Goal: Task Accomplishment & Management: Manage account settings

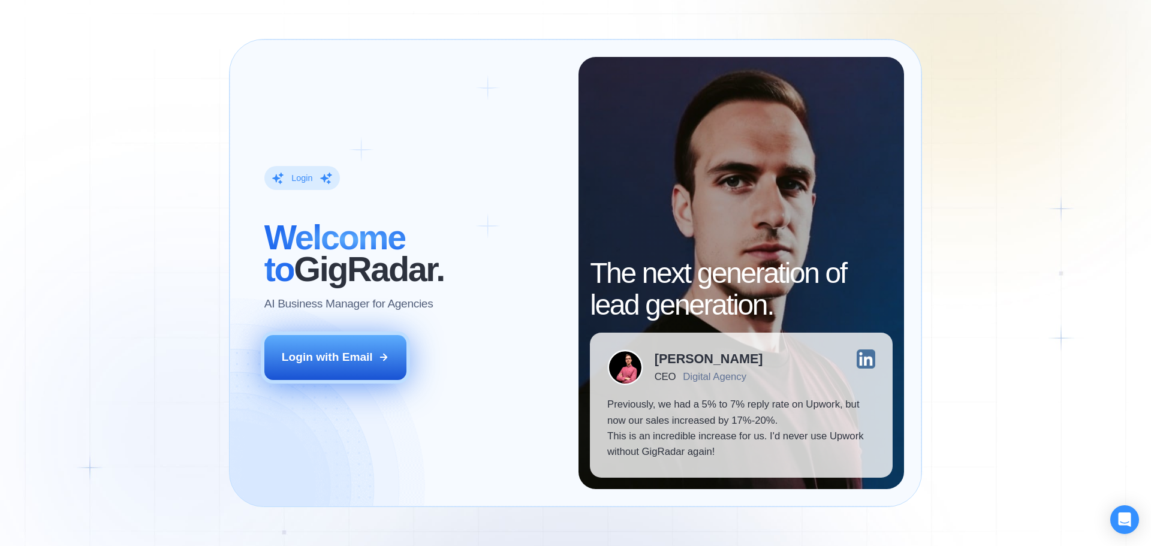
click at [325, 352] on div "Login with Email" at bounding box center [327, 357] width 91 height 16
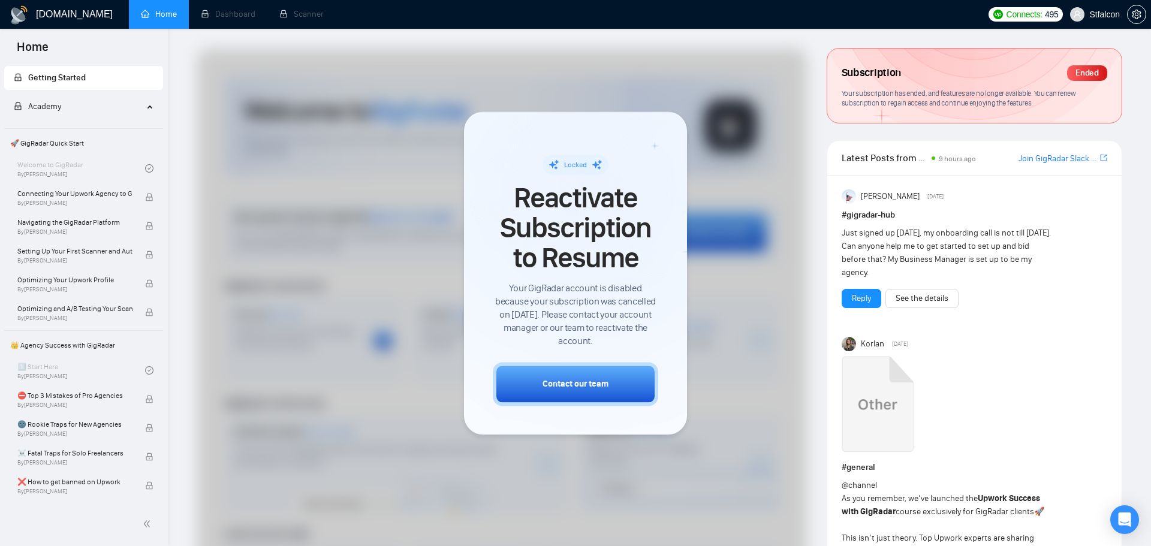
click at [685, 221] on div "Locked Reactivate Subscription to Resume Your GigRadar account is disabled beca…" at bounding box center [575, 272] width 223 height 323
click at [743, 317] on div at bounding box center [502, 355] width 610 height 613
click at [696, 376] on div at bounding box center [502, 355] width 610 height 613
click at [217, 10] on li "Dashboard" at bounding box center [228, 14] width 79 height 29
click at [304, 16] on li "Scanner" at bounding box center [301, 14] width 68 height 29
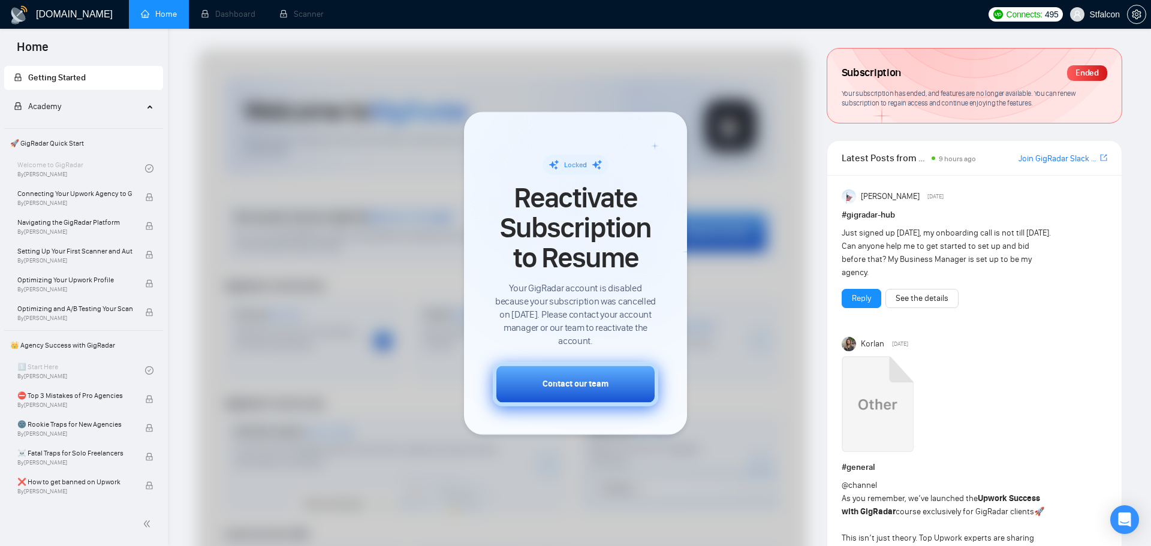
click at [572, 377] on button "Contact our team" at bounding box center [575, 384] width 165 height 44
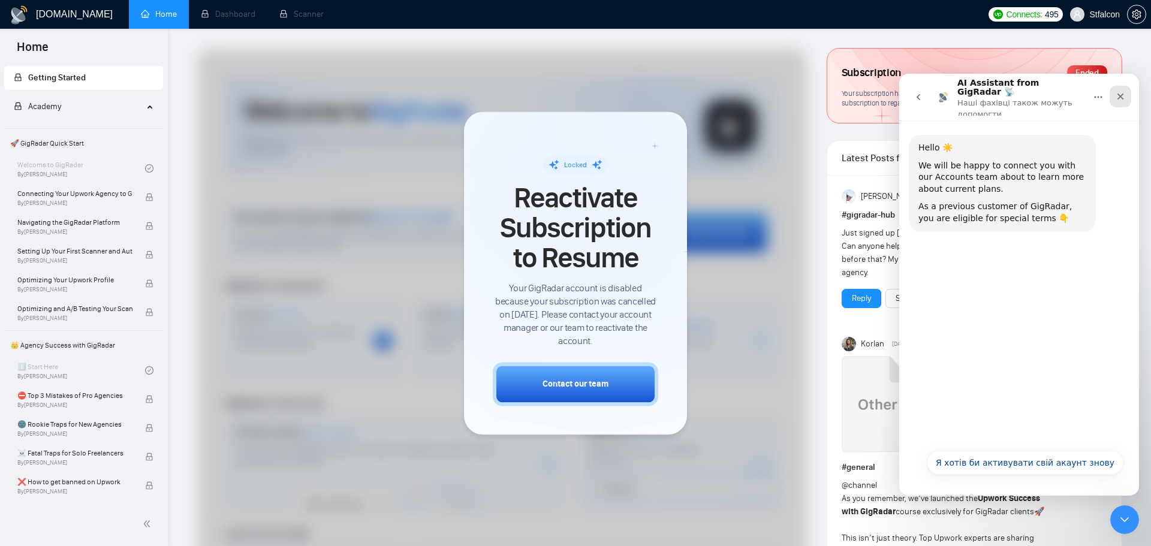
click at [1125, 92] on div "Закрити" at bounding box center [1120, 97] width 22 height 22
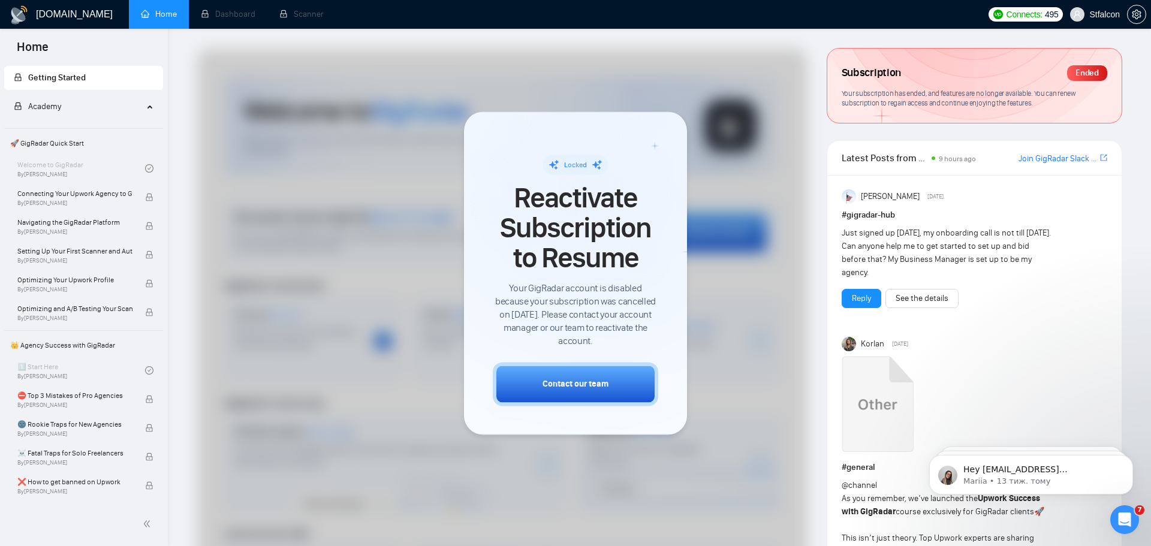
click at [1091, 73] on div "Ended" at bounding box center [1087, 73] width 40 height 16
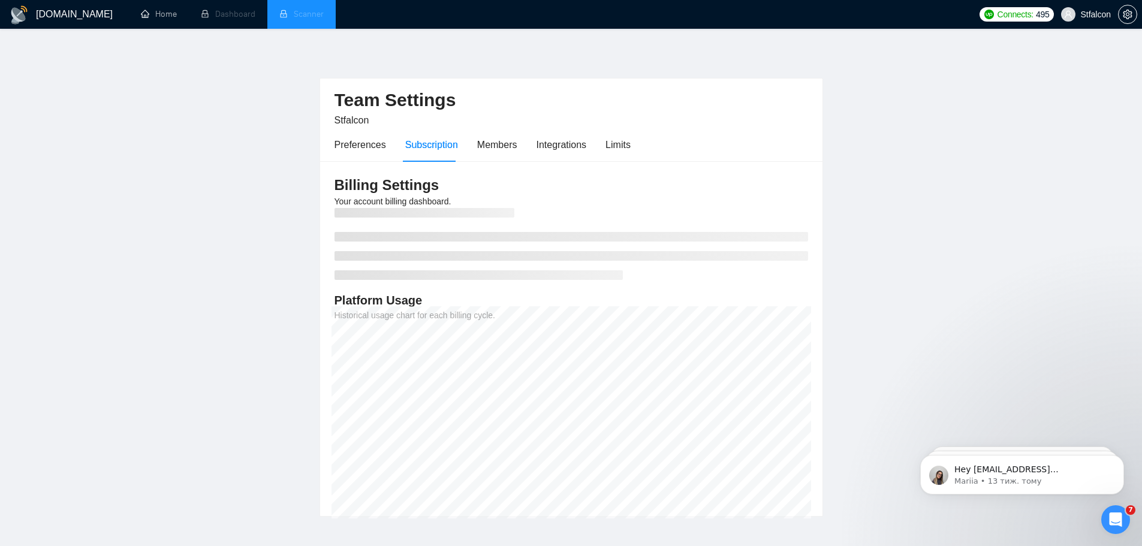
click at [299, 5] on li "Scanner" at bounding box center [301, 14] width 68 height 29
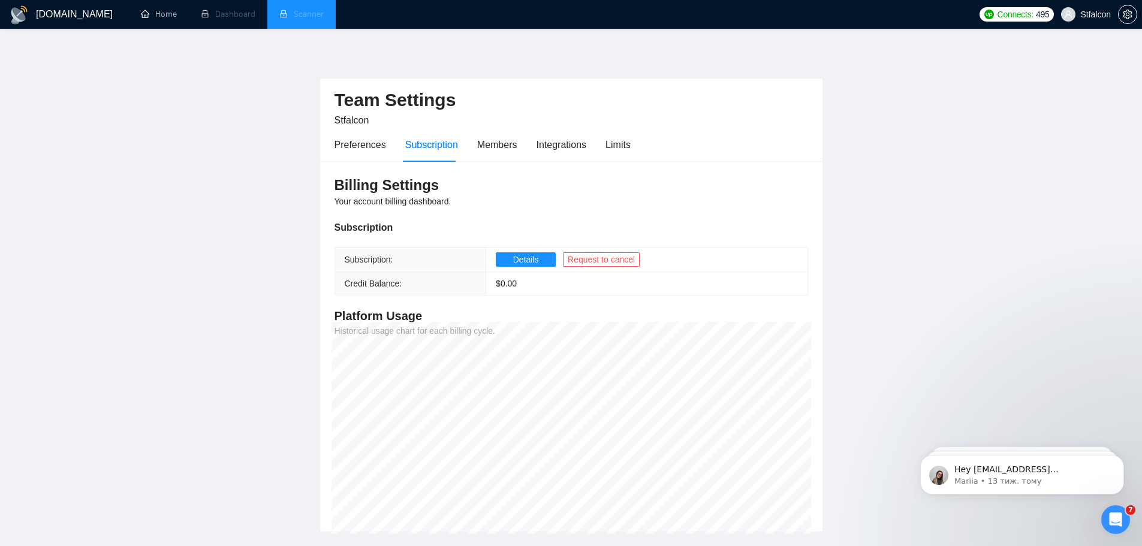
click at [300, 17] on li "Scanner" at bounding box center [301, 14] width 68 height 29
click at [174, 14] on link "Home" at bounding box center [159, 14] width 36 height 10
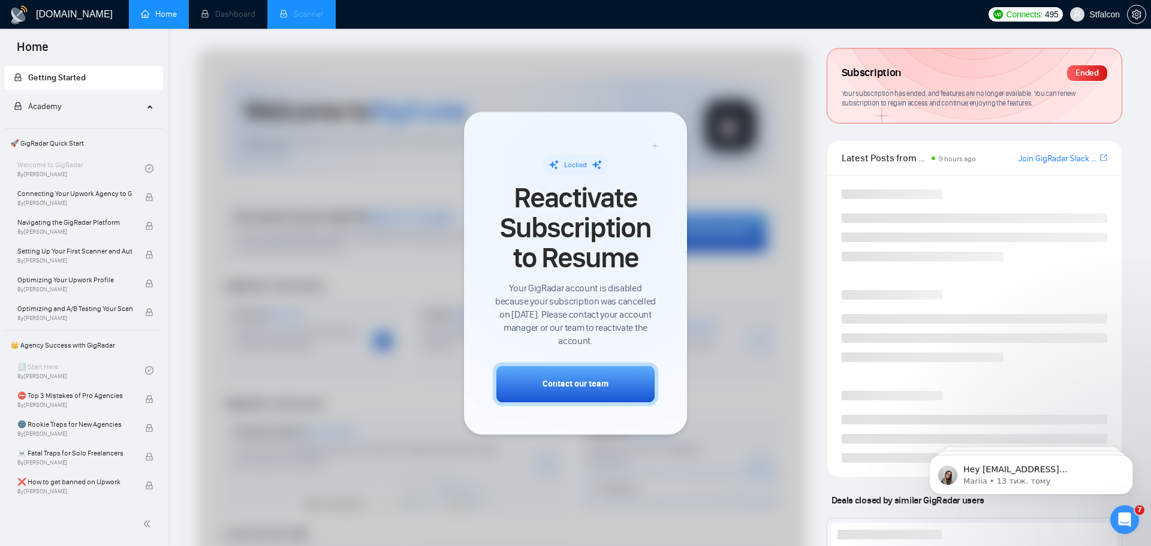
click at [286, 15] on li "Scanner" at bounding box center [301, 14] width 68 height 29
